Goal: Use online tool/utility: Utilize a website feature to perform a specific function

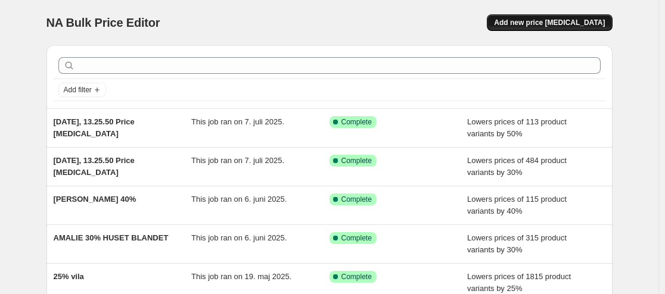
click at [577, 23] on span "Add new price [MEDICAL_DATA]" at bounding box center [549, 23] width 111 height 10
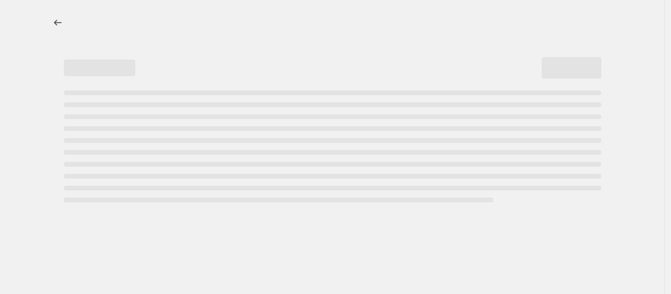
select select "percentage"
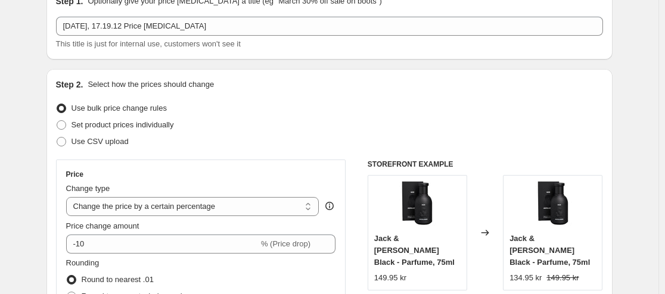
scroll to position [119, 0]
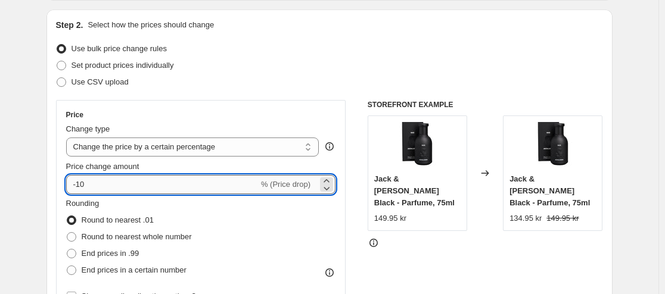
click at [153, 183] on input "-10" at bounding box center [162, 184] width 192 height 19
type input "-1"
type input "-40"
click at [232, 148] on select "Change the price to a certain amount Change the price by a certain amount Chang…" at bounding box center [192, 147] width 253 height 19
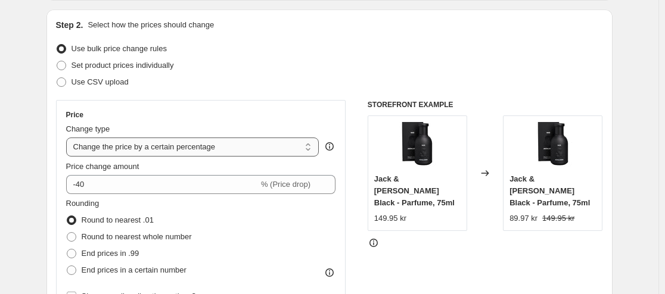
select select "ecap"
click at [69, 138] on select "Change the price to a certain amount Change the price by a certain amount Chang…" at bounding box center [192, 147] width 253 height 19
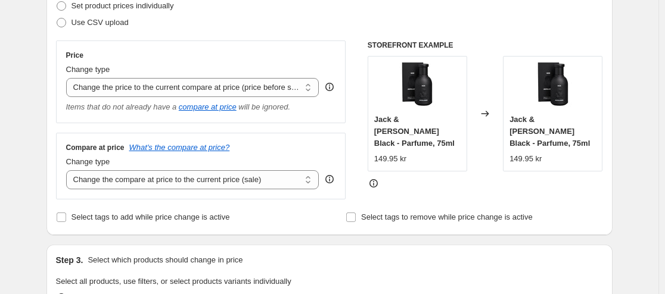
scroll to position [238, 0]
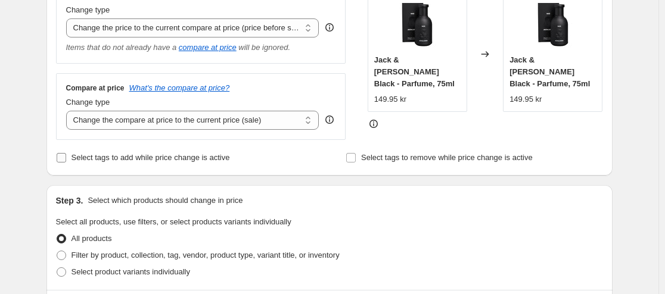
click at [62, 161] on input "Select tags to add while price change is active" at bounding box center [62, 158] width 10 height 10
checkbox input "true"
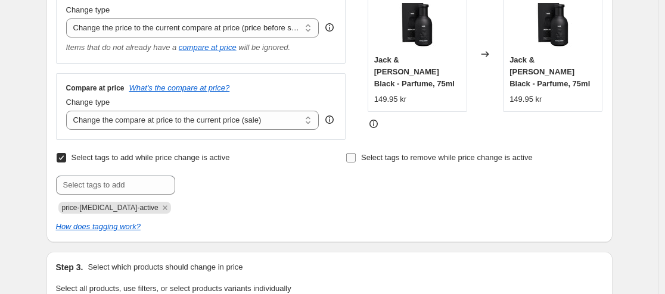
click at [351, 159] on input "Select tags to remove while price change is active" at bounding box center [351, 158] width 10 height 10
checkbox input "true"
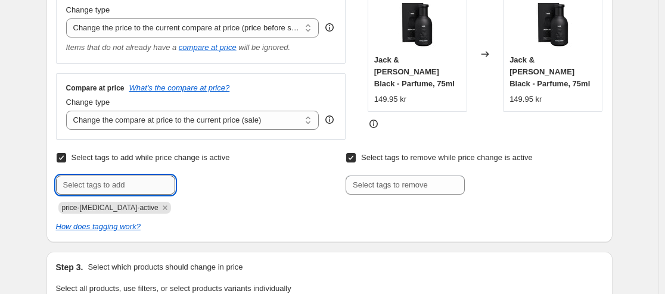
click at [148, 186] on input "text" at bounding box center [115, 185] width 119 height 19
type input "udsalg"
click at [199, 186] on b "Add" at bounding box center [192, 184] width 14 height 8
click at [139, 187] on input "text" at bounding box center [115, 185] width 119 height 19
type input "40%"
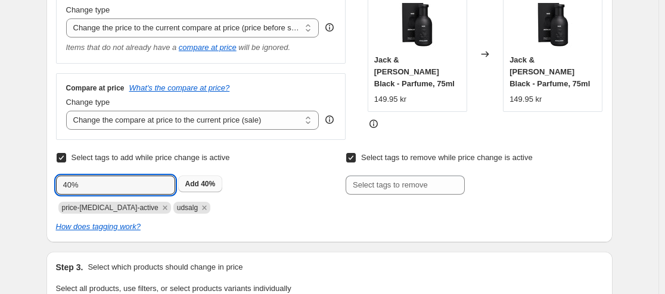
click at [210, 185] on span "40%" at bounding box center [208, 184] width 14 height 8
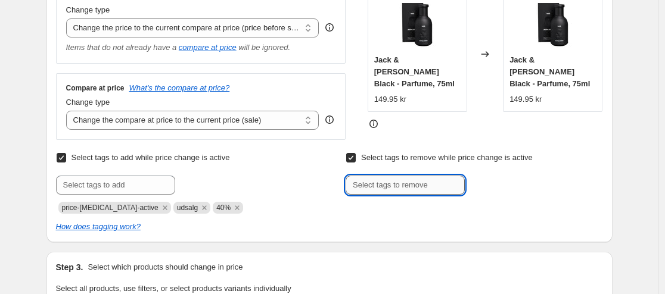
click at [387, 188] on input "text" at bounding box center [405, 185] width 119 height 19
type input "ikkeudsalg"
click at [489, 182] on b "Add" at bounding box center [482, 184] width 14 height 8
click at [412, 187] on input "text" at bounding box center [405, 185] width 119 height 19
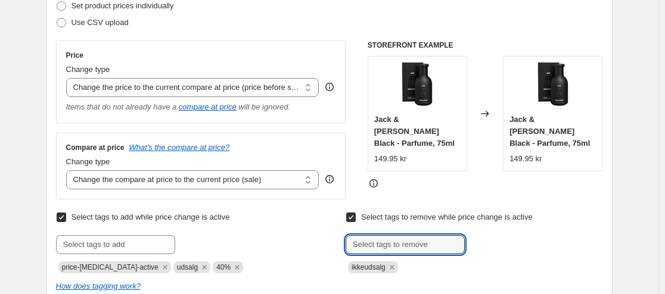
scroll to position [119, 0]
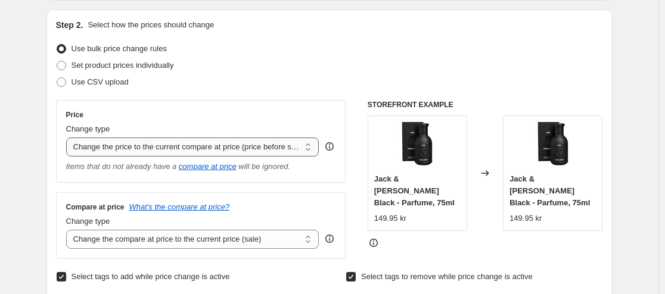
click at [306, 147] on select "Change the price to a certain amount Change the price by a certain amount Chang…" at bounding box center [192, 147] width 253 height 19
select select "percentage"
click at [69, 138] on select "Change the price to a certain amount Change the price by a certain amount Chang…" at bounding box center [192, 147] width 253 height 19
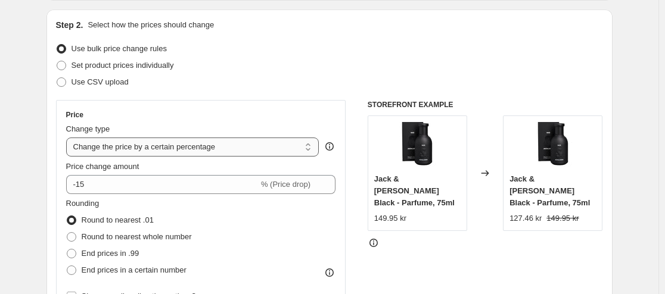
scroll to position [179, 0]
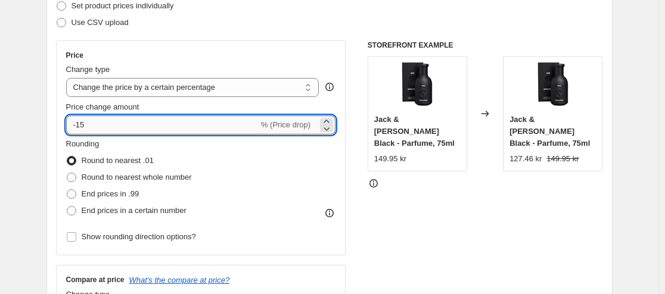
click at [108, 128] on input "-15" at bounding box center [162, 125] width 192 height 19
type input "-1"
type input "-40"
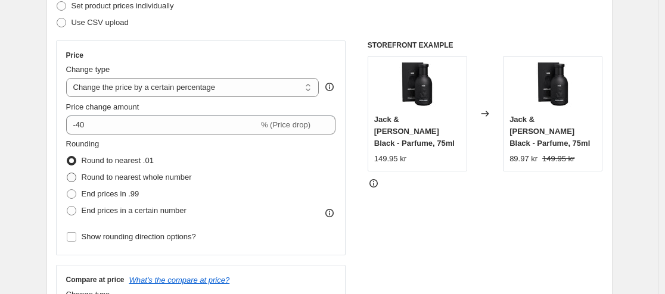
click at [73, 178] on span at bounding box center [72, 178] width 10 height 10
click at [67, 173] on input "Round to nearest whole number" at bounding box center [67, 173] width 1 height 1
radio input "true"
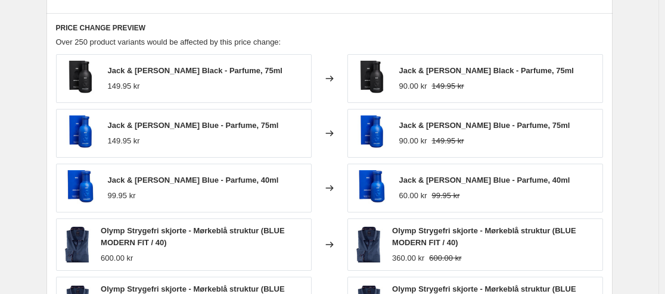
scroll to position [656, 0]
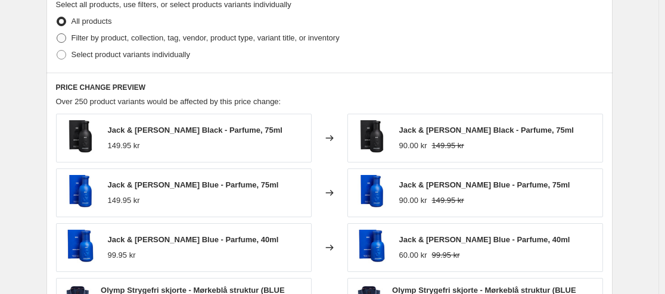
click at [64, 37] on span at bounding box center [62, 38] width 10 height 10
click at [57, 34] on input "Filter by product, collection, tag, vendor, product type, variant title, or inv…" at bounding box center [57, 33] width 1 height 1
radio input "true"
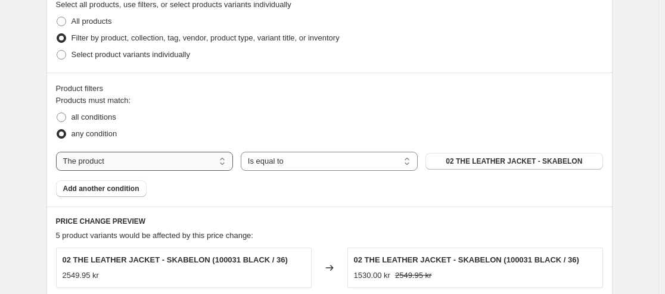
click at [194, 163] on select "The product The product's collection The product's tag The product's vendor The…" at bounding box center [144, 161] width 177 height 19
select select "tag"
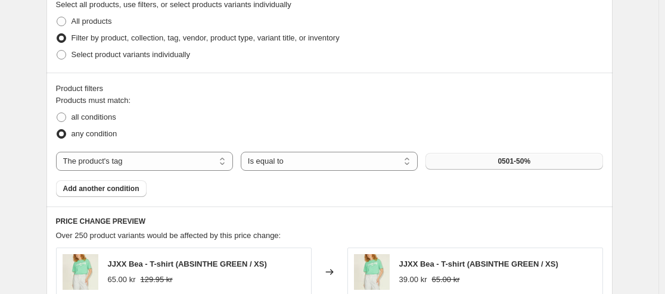
click at [485, 159] on button "0501-50%" at bounding box center [513, 161] width 177 height 17
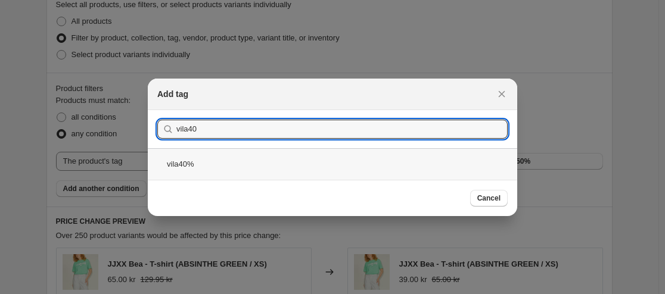
type input "vila40"
drag, startPoint x: 226, startPoint y: 167, endPoint x: 384, endPoint y: 170, distance: 157.9
click at [226, 167] on div "vila40%" at bounding box center [332, 164] width 369 height 32
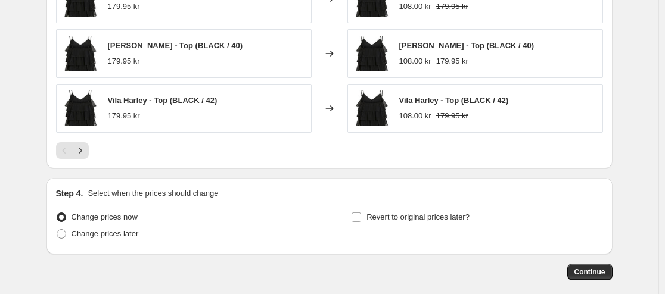
scroll to position [1098, 0]
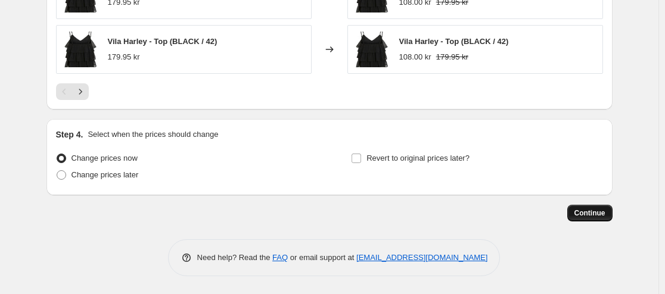
click at [597, 215] on span "Continue" at bounding box center [589, 214] width 31 height 10
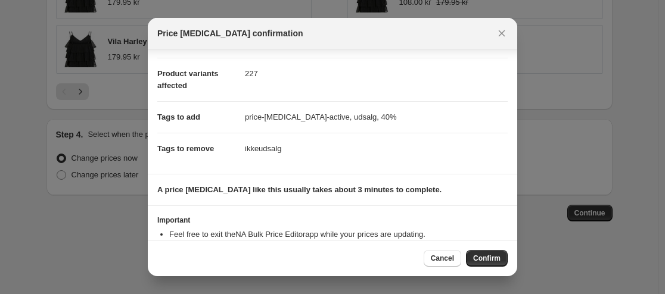
scroll to position [160, 0]
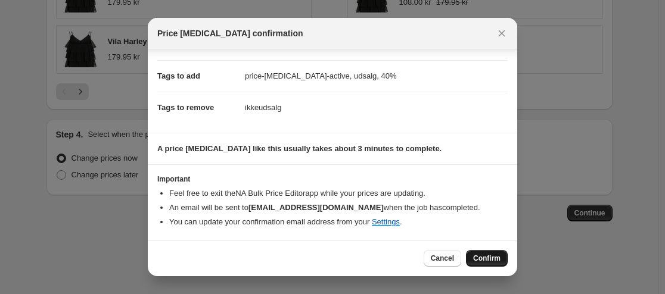
click at [480, 259] on span "Confirm" at bounding box center [486, 259] width 27 height 10
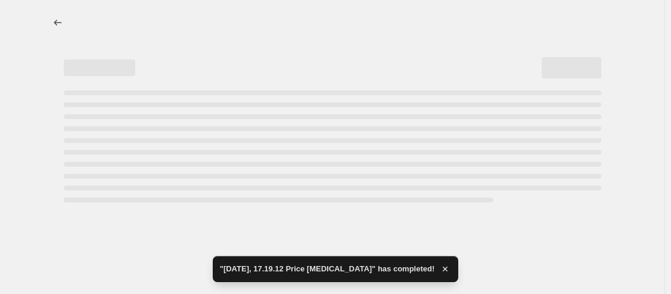
select select "percentage"
select select "tag"
